Goal: Information Seeking & Learning: Learn about a topic

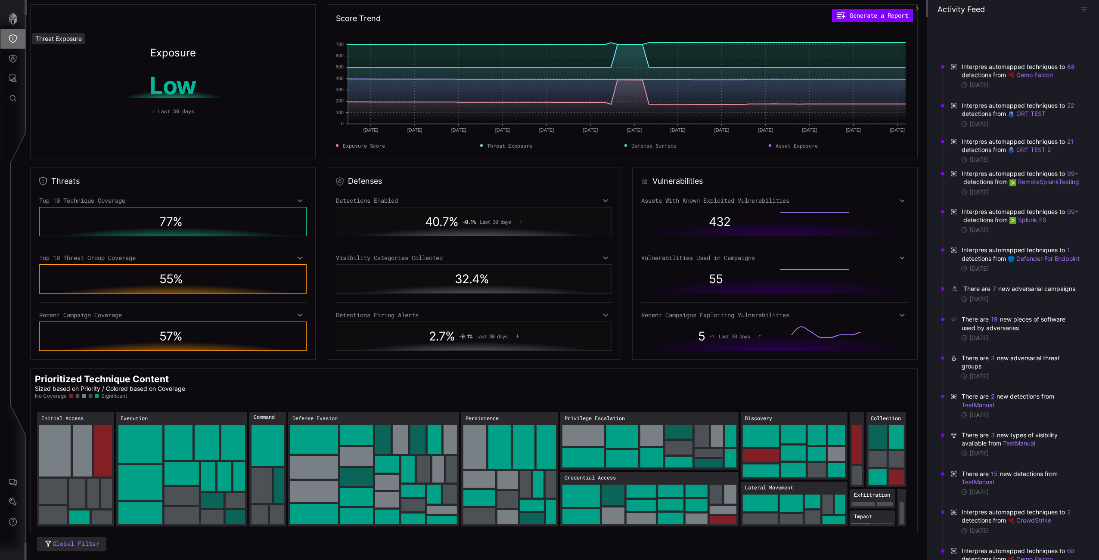
click at [12, 44] on button "Threat Exposure" at bounding box center [12, 39] width 25 height 20
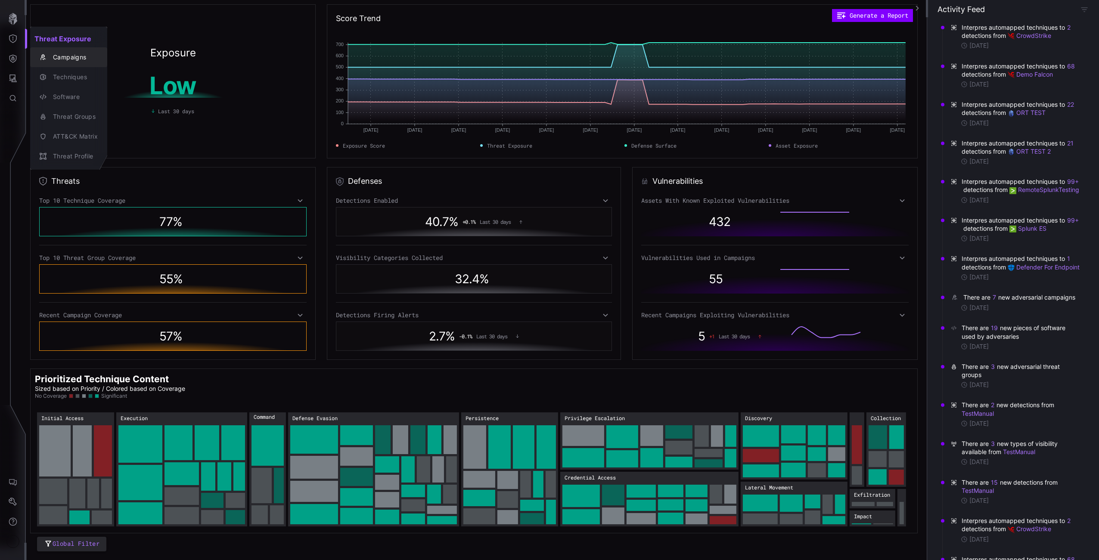
click at [74, 59] on div "Campaigns" at bounding box center [73, 57] width 49 height 11
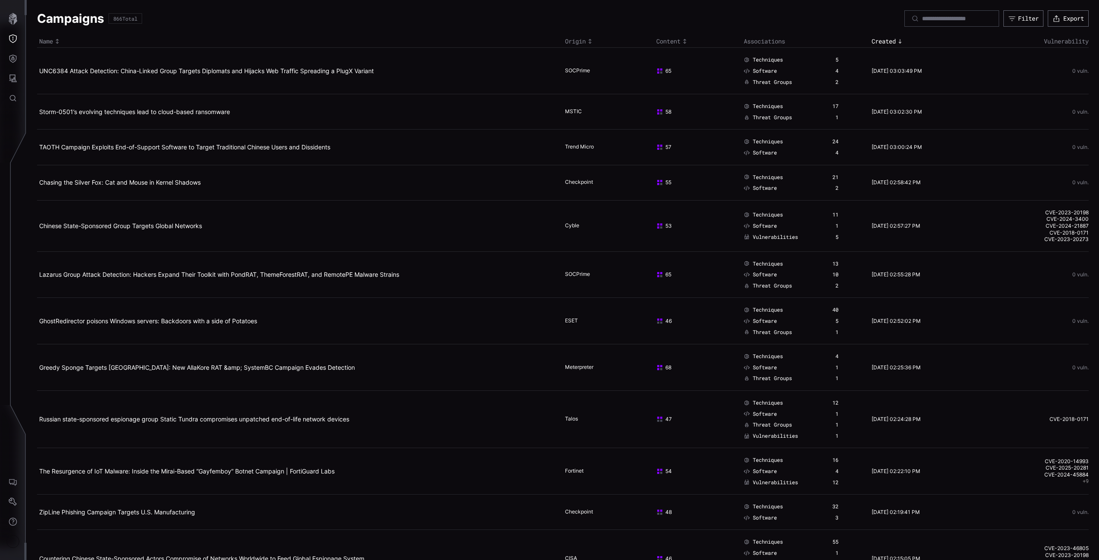
click at [174, 233] on td "Chinese State-Sponsored Group Targets Global Networks" at bounding box center [300, 225] width 526 height 51
click at [167, 227] on link "Chinese State-Sponsored Group Targets Global Networks" at bounding box center [120, 225] width 163 height 7
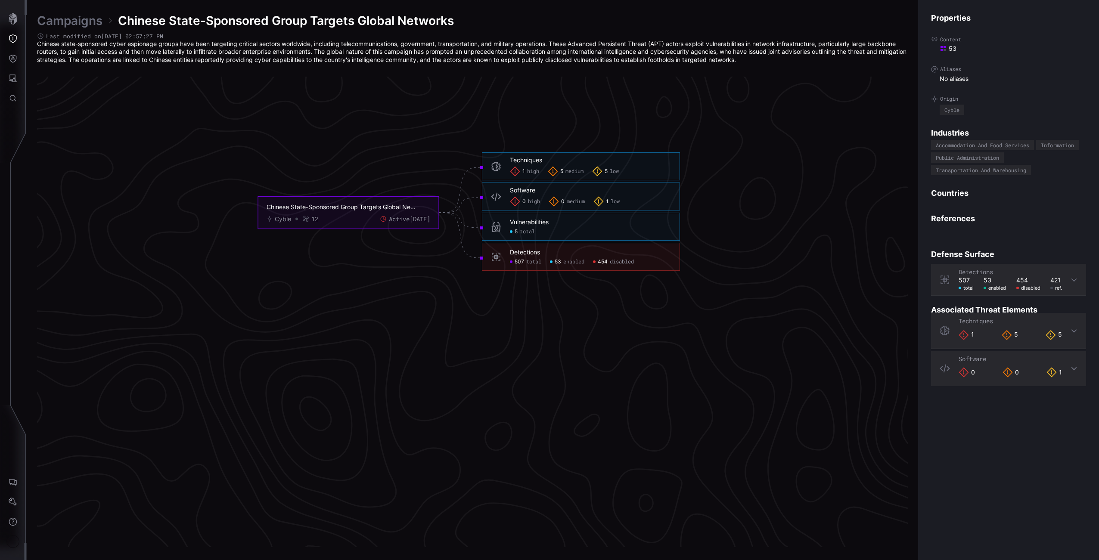
scroll to position [1690, 214]
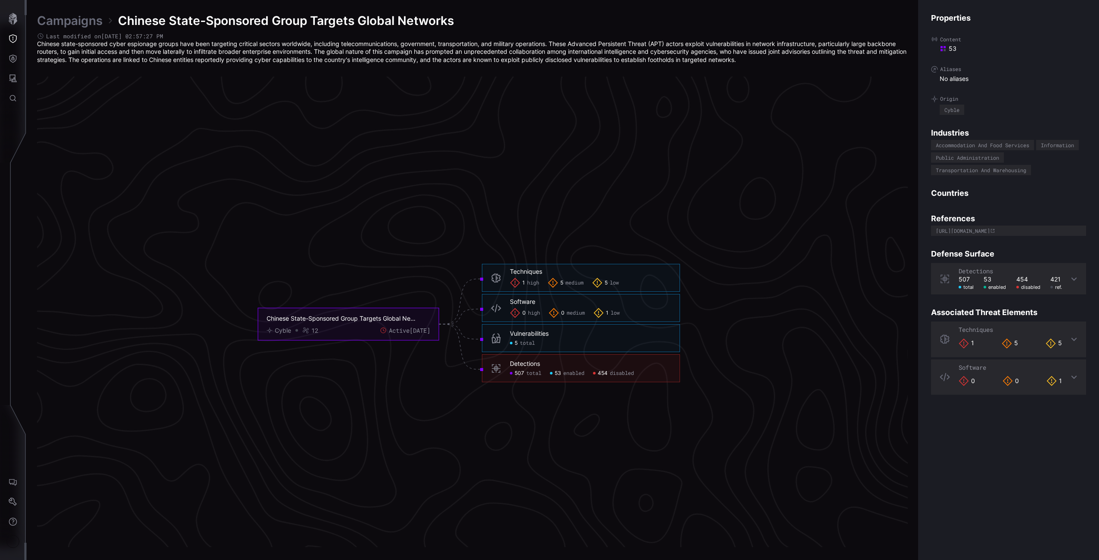
click at [534, 346] on span "total" at bounding box center [527, 343] width 15 height 7
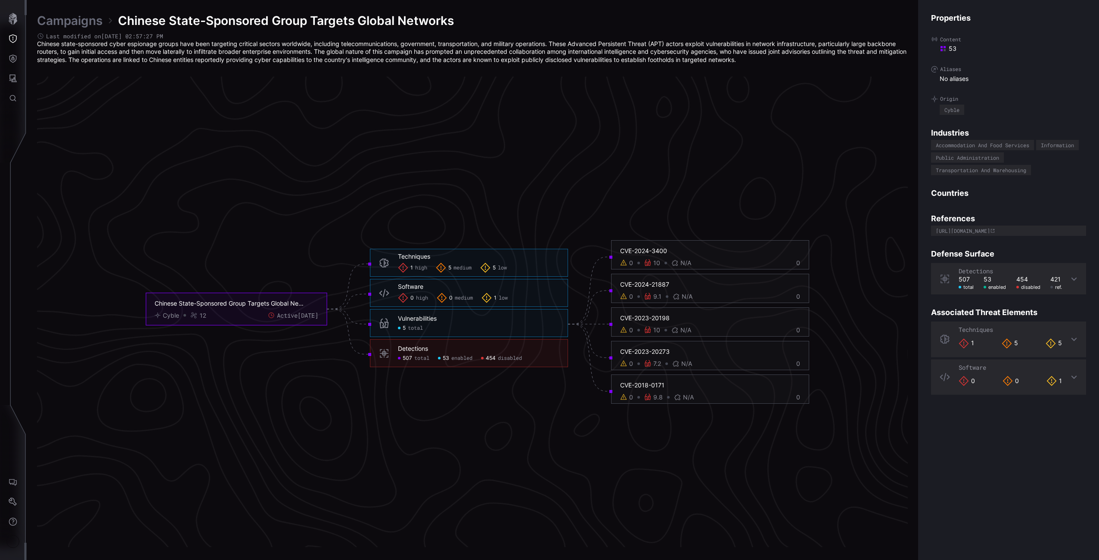
click at [69, 24] on link "Campaigns" at bounding box center [69, 21] width 65 height 16
